Goal: Information Seeking & Learning: Learn about a topic

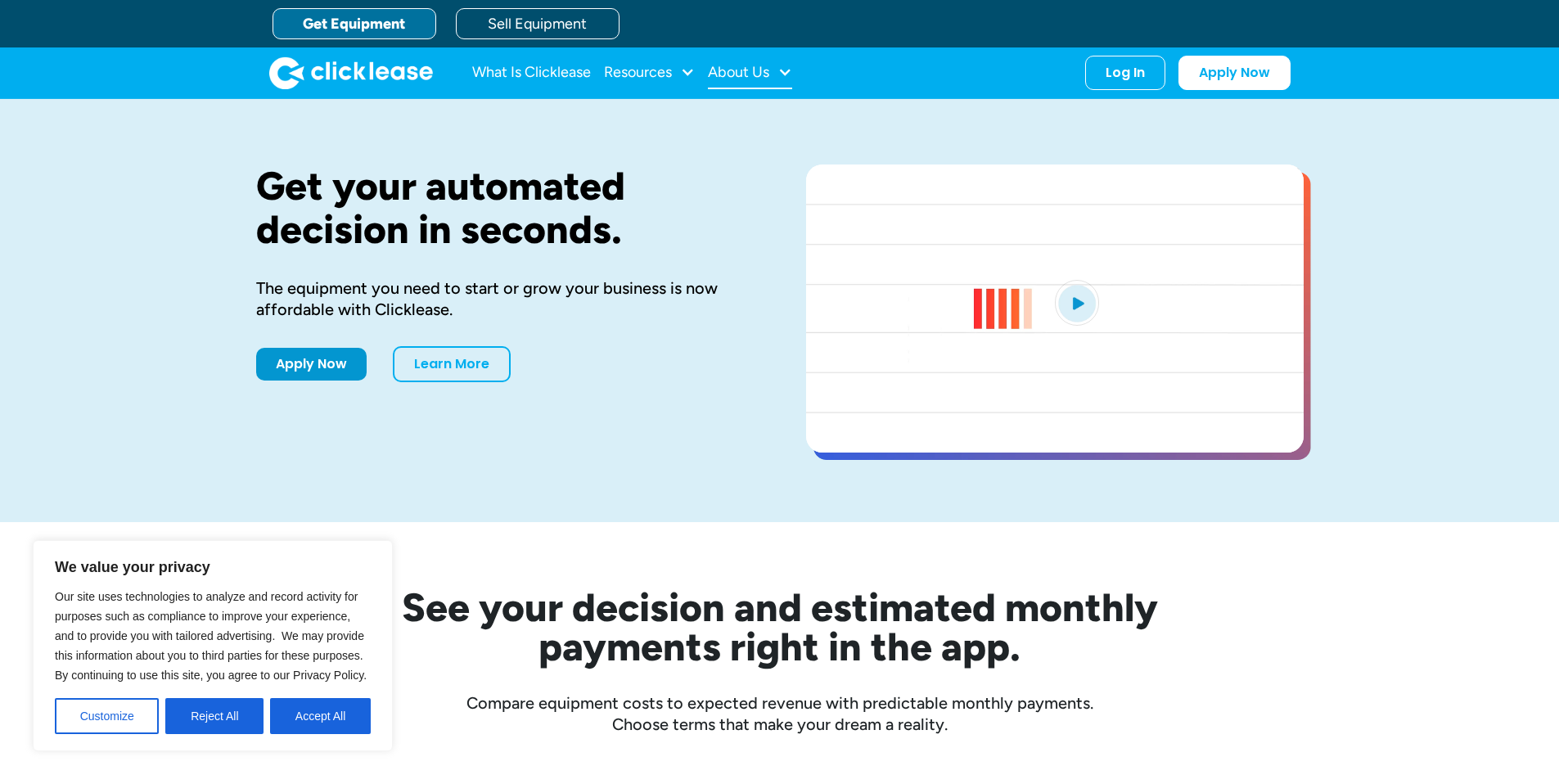
click at [790, 72] on div at bounding box center [784, 71] width 15 height 15
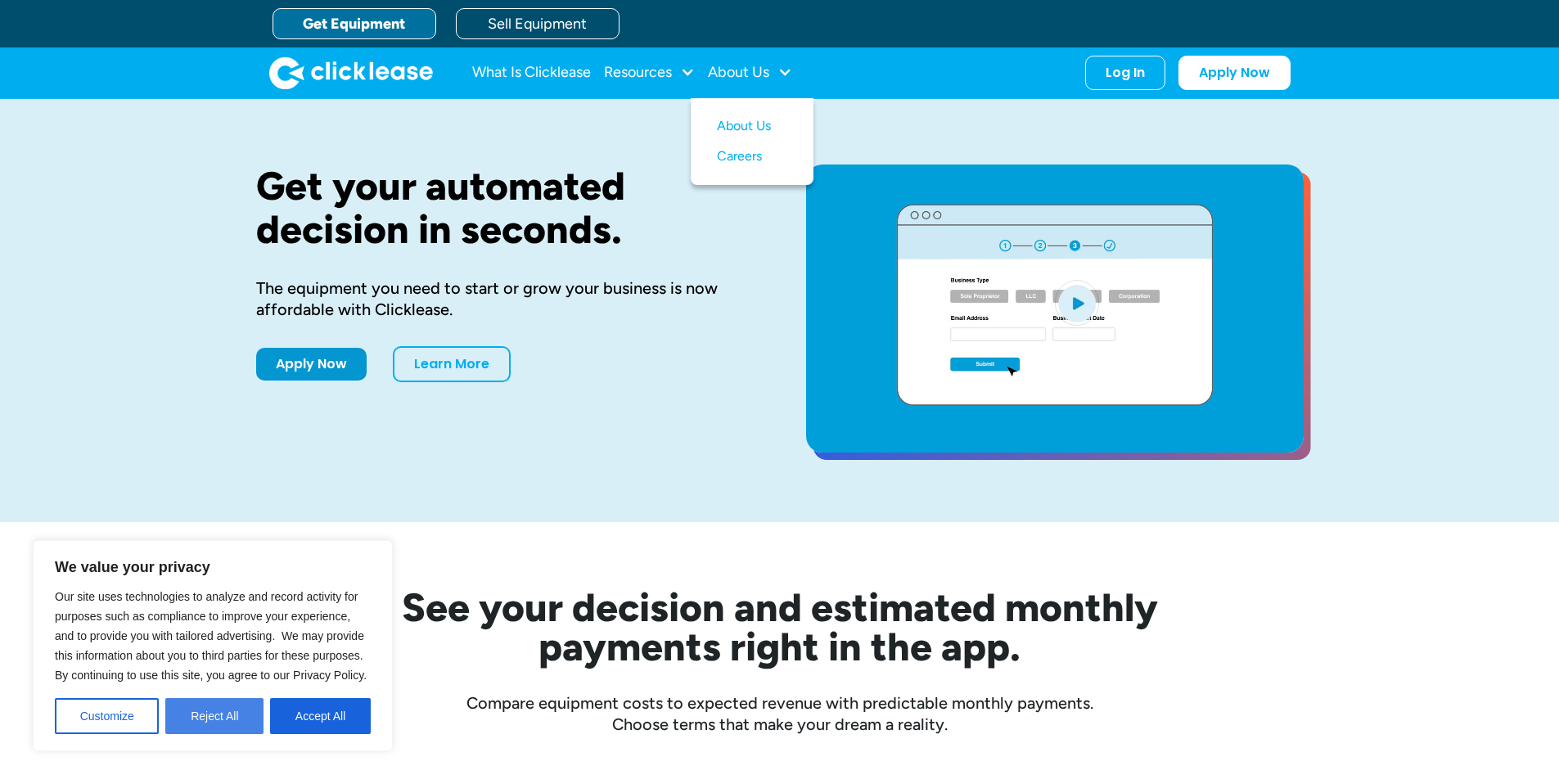
click at [254, 717] on button "Reject All" at bounding box center [214, 715] width 98 height 36
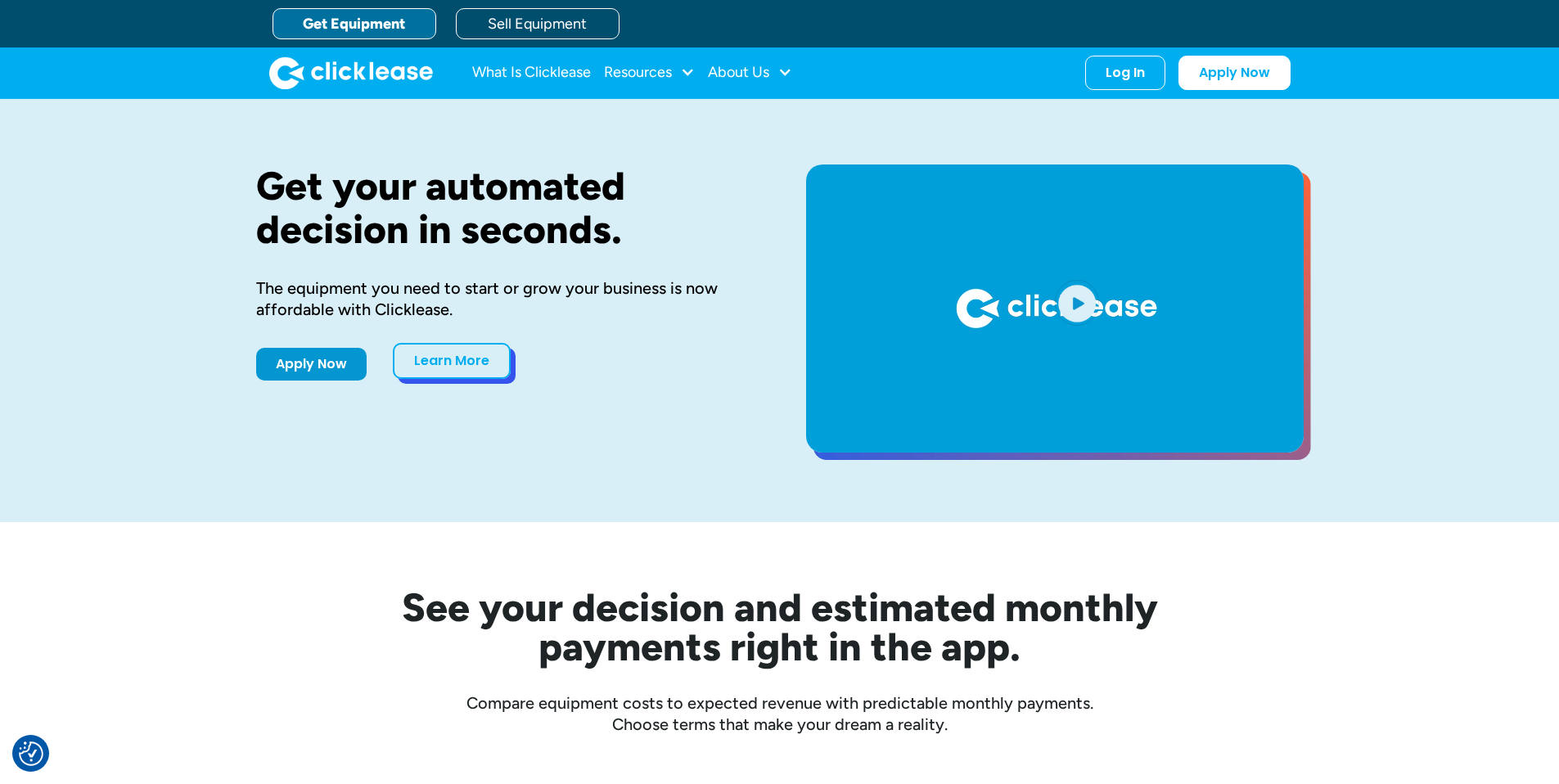
click at [480, 365] on link "Learn More" at bounding box center [451, 361] width 118 height 36
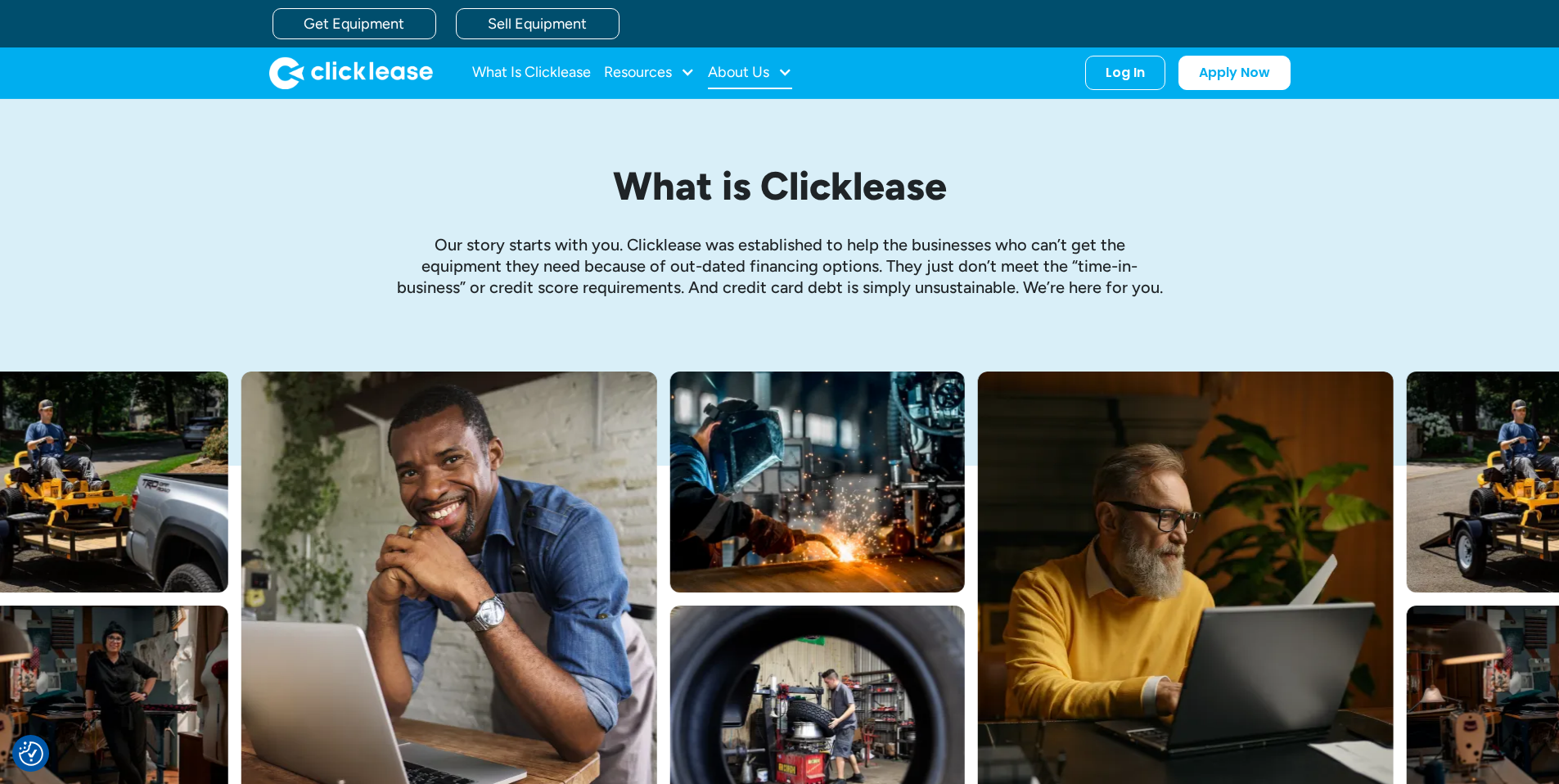
click at [777, 66] on div "About Us" at bounding box center [749, 73] width 85 height 33
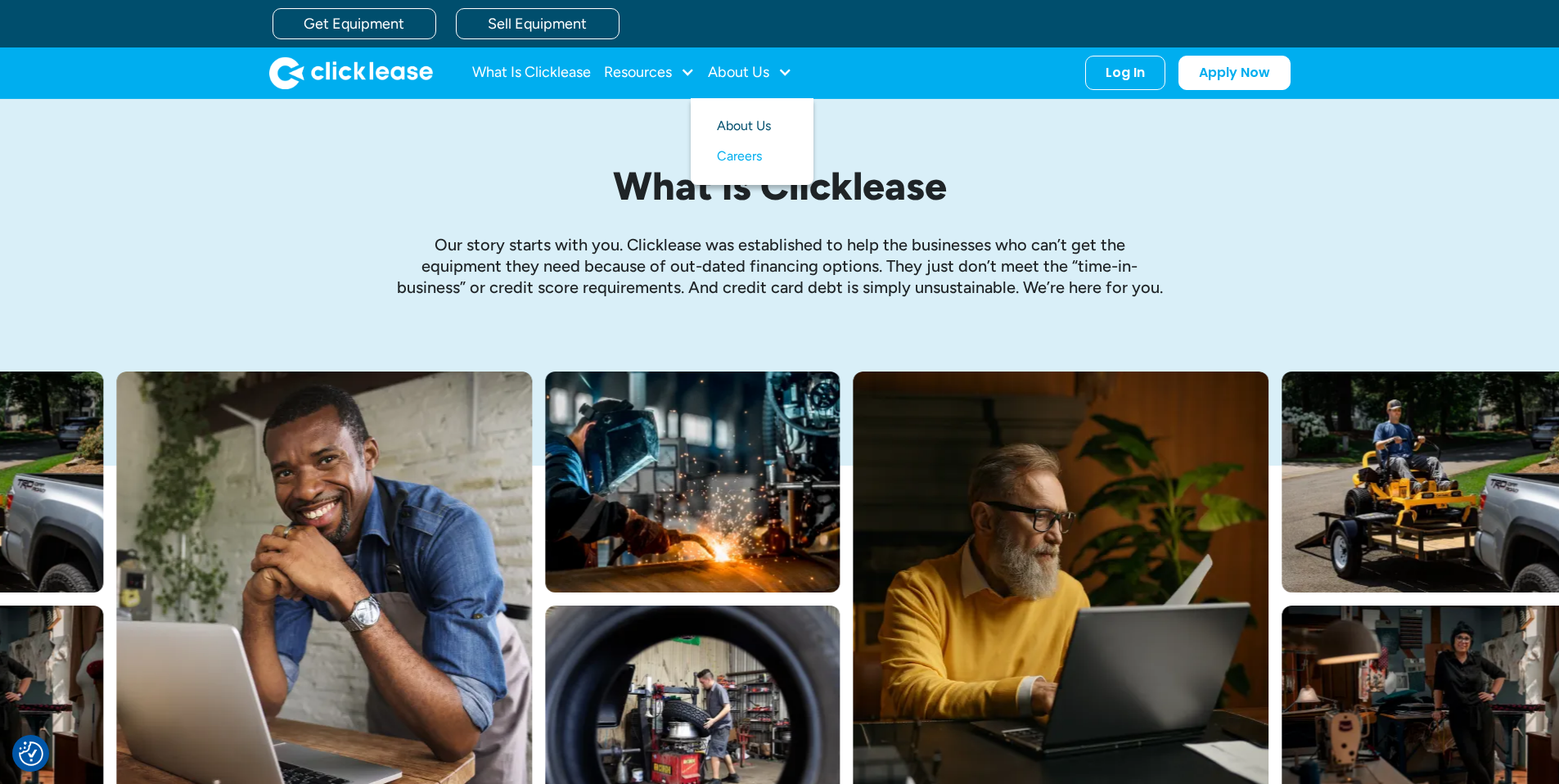
click at [761, 120] on link "About Us" at bounding box center [752, 126] width 71 height 30
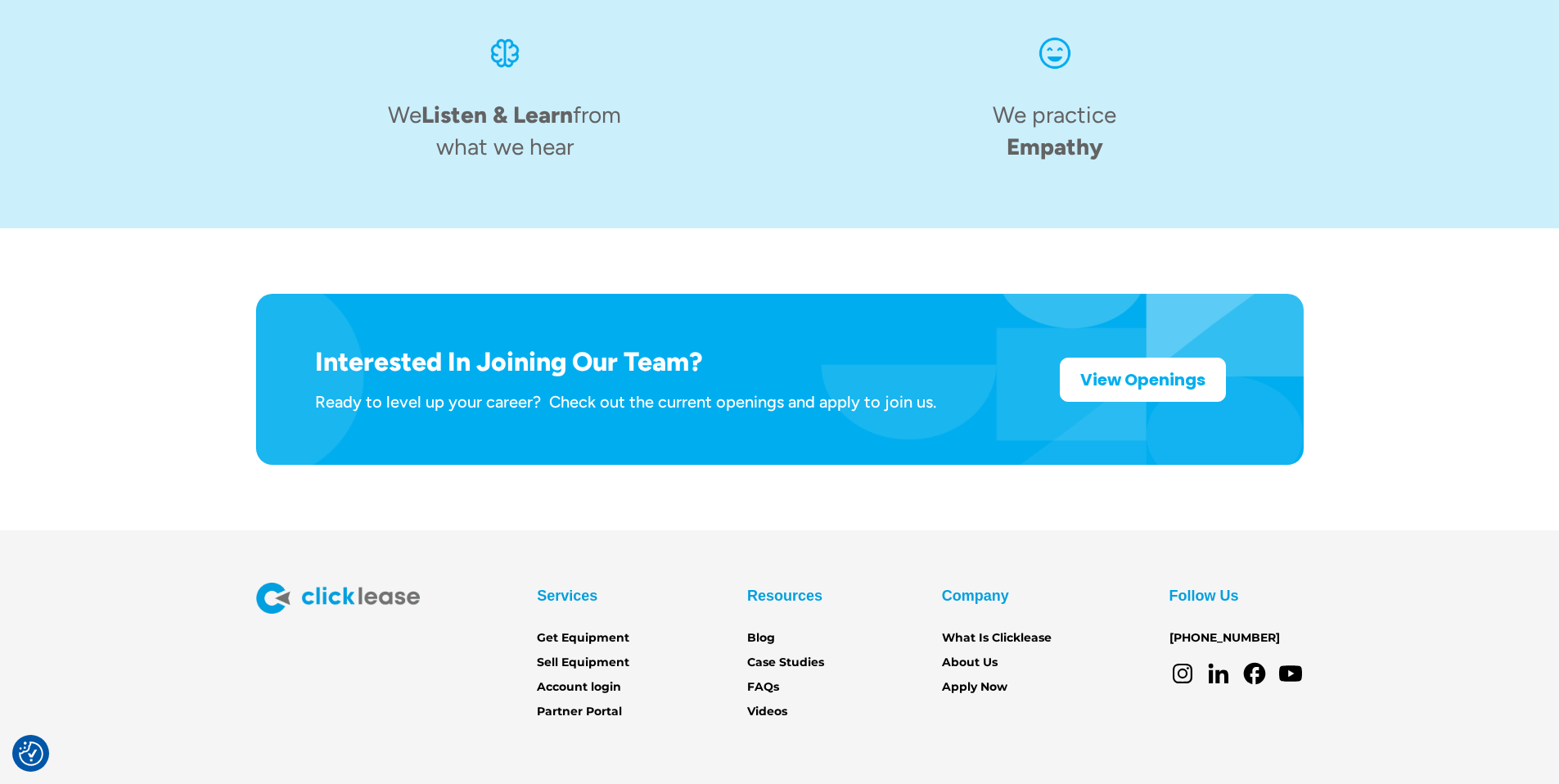
scroll to position [2508, 0]
